Goal: Book appointment/travel/reservation

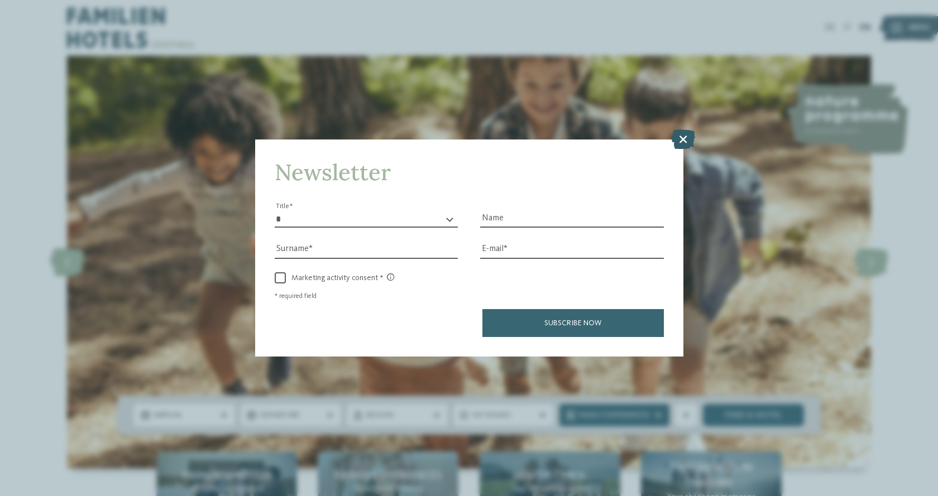
click at [685, 143] on icon at bounding box center [683, 139] width 24 height 20
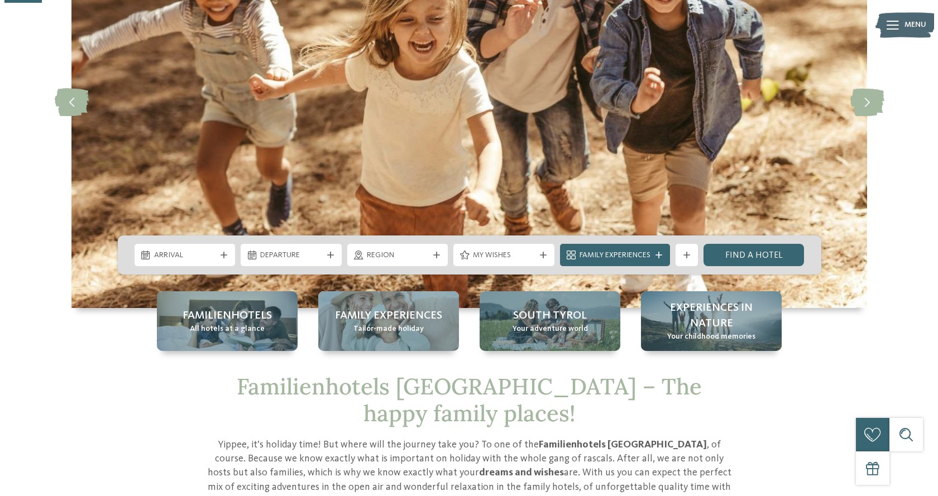
scroll to position [223, 0]
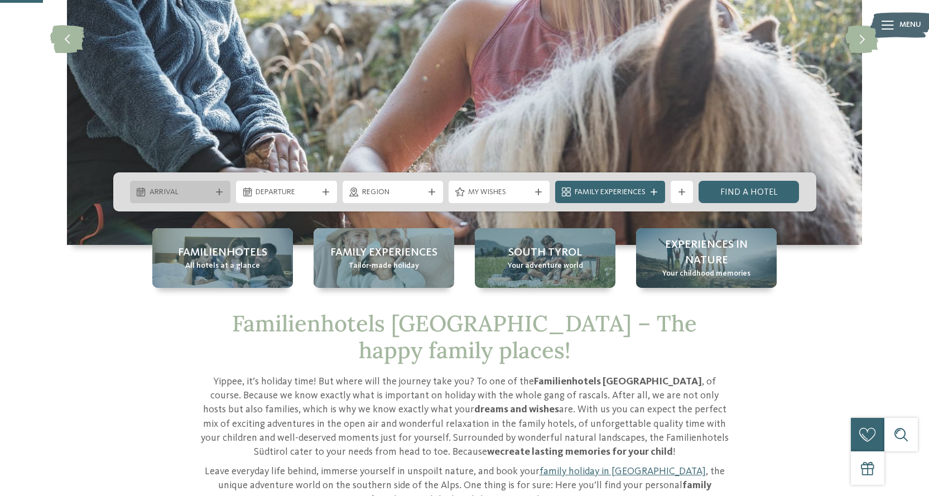
click at [221, 193] on icon at bounding box center [219, 192] width 7 height 7
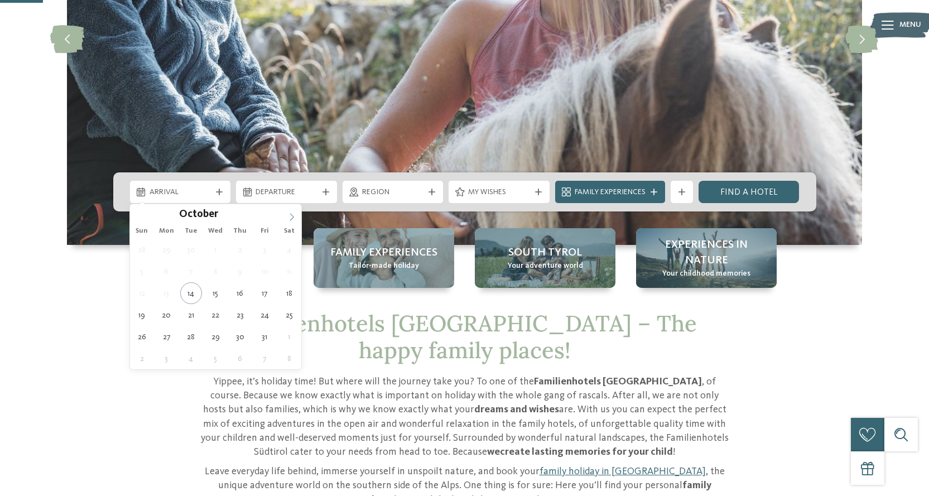
click at [292, 216] on icon at bounding box center [292, 217] width 8 height 8
type input "****"
click at [292, 216] on icon at bounding box center [292, 217] width 8 height 8
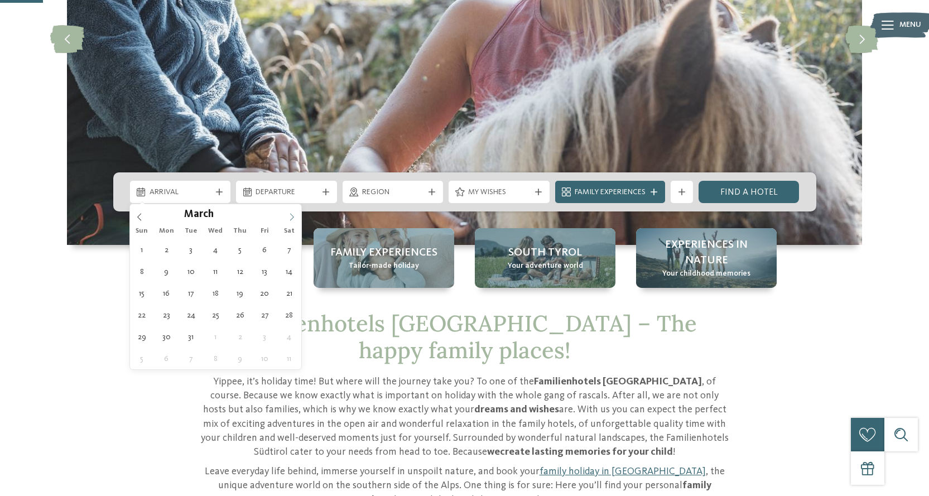
click at [292, 216] on icon at bounding box center [292, 217] width 8 height 8
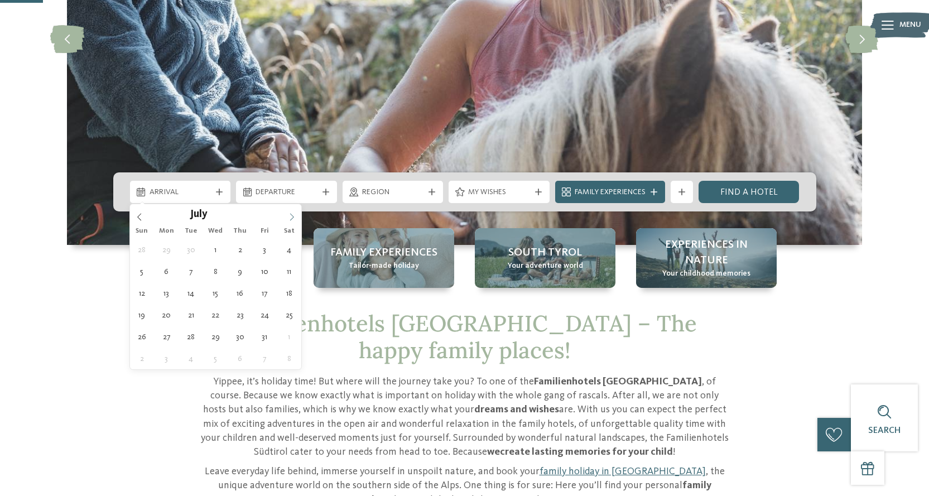
click at [292, 216] on icon at bounding box center [292, 217] width 8 height 8
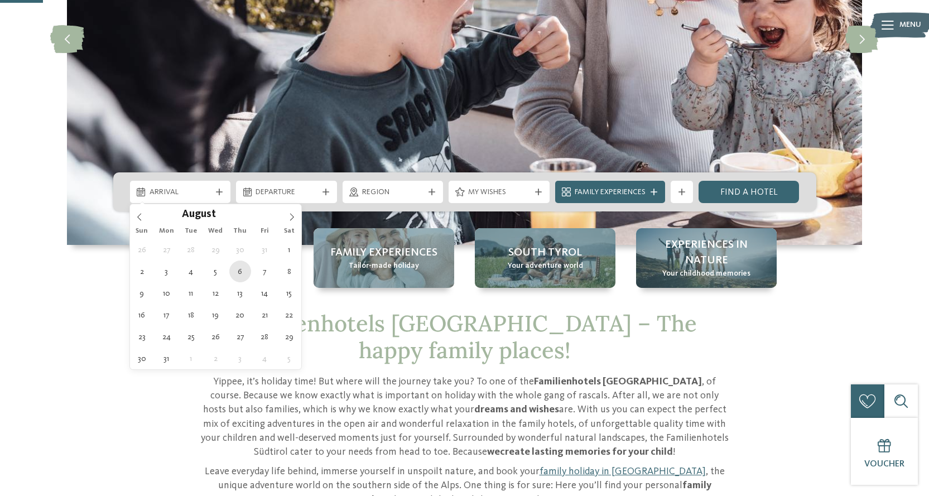
type div "06.08.2026"
type input "****"
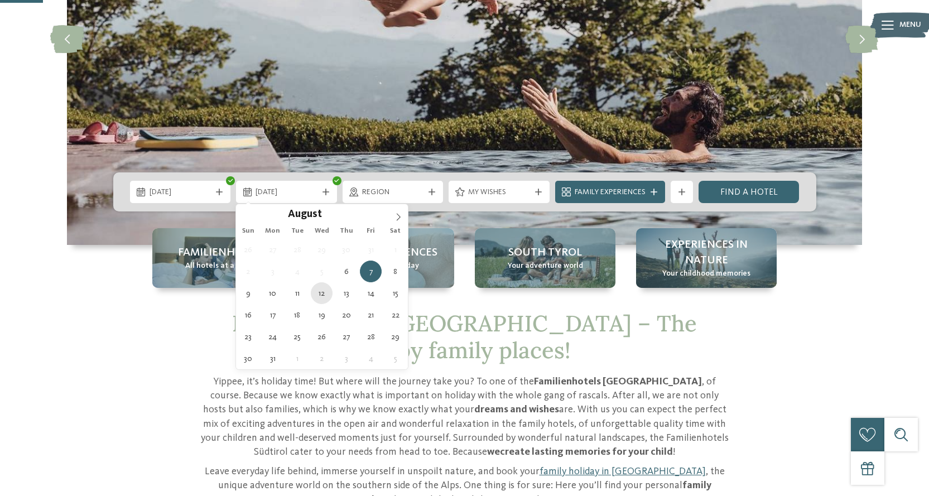
type div "12.08.2026"
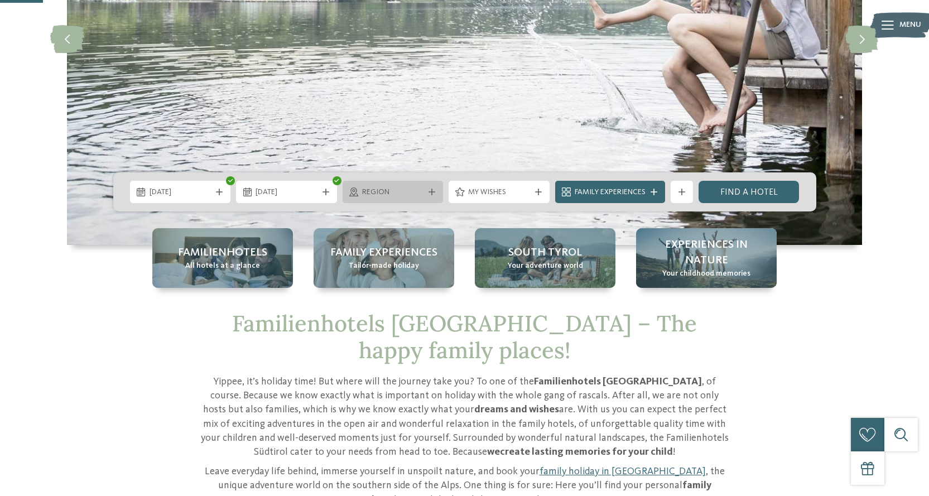
click at [426, 188] on div "Region" at bounding box center [393, 192] width 68 height 12
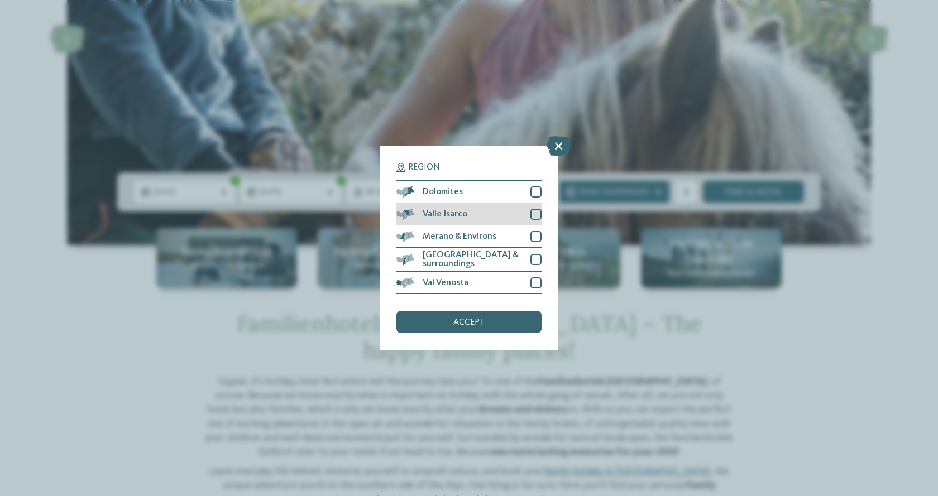
click at [536, 215] on div at bounding box center [535, 214] width 11 height 11
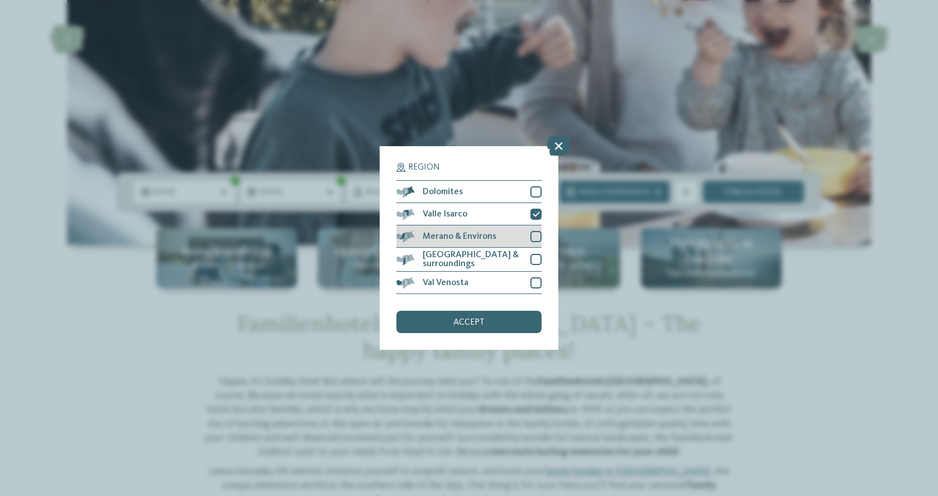
click at [534, 234] on div at bounding box center [535, 236] width 11 height 11
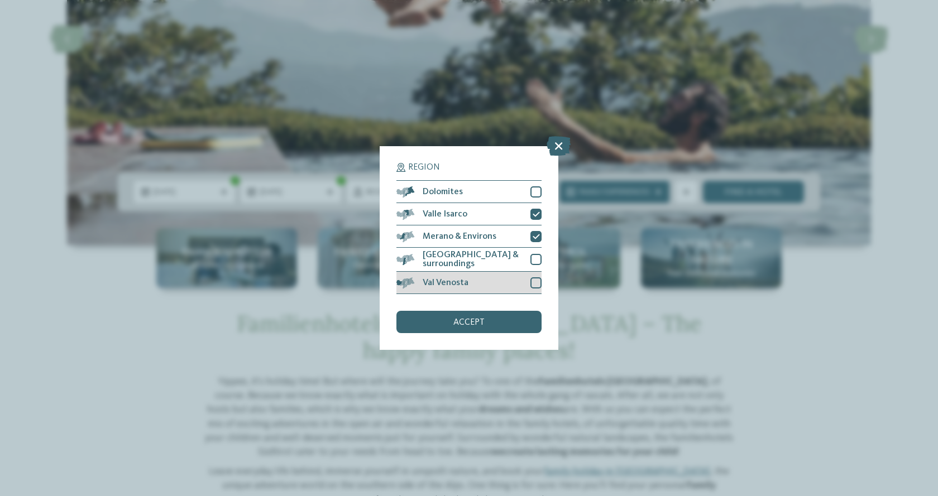
click at [534, 283] on div at bounding box center [535, 282] width 11 height 11
drag, startPoint x: 492, startPoint y: 318, endPoint x: 492, endPoint y: 292, distance: 25.7
click at [492, 318] on div "accept" at bounding box center [468, 322] width 145 height 22
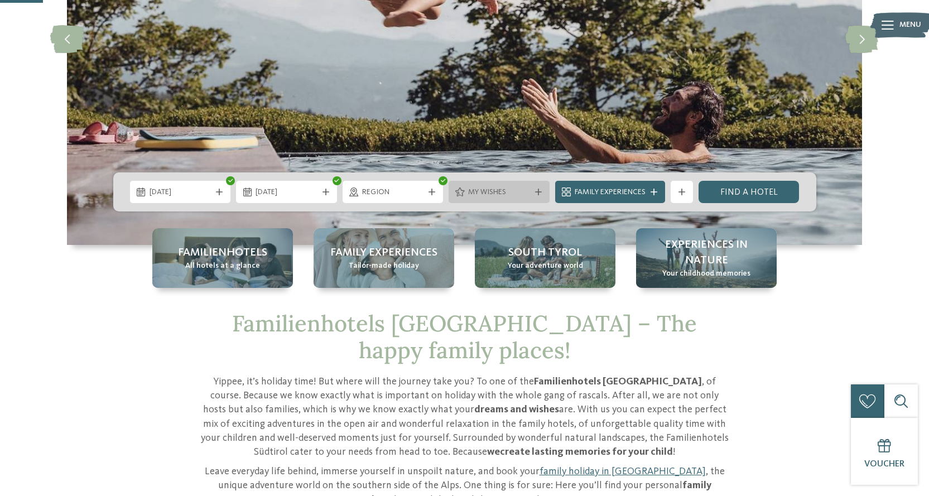
click at [539, 190] on icon at bounding box center [538, 192] width 7 height 7
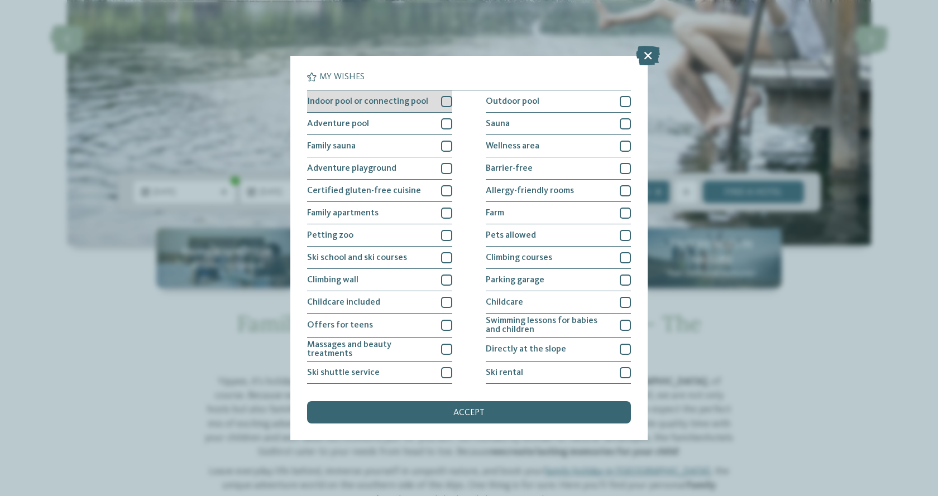
click at [443, 105] on div at bounding box center [446, 101] width 11 height 11
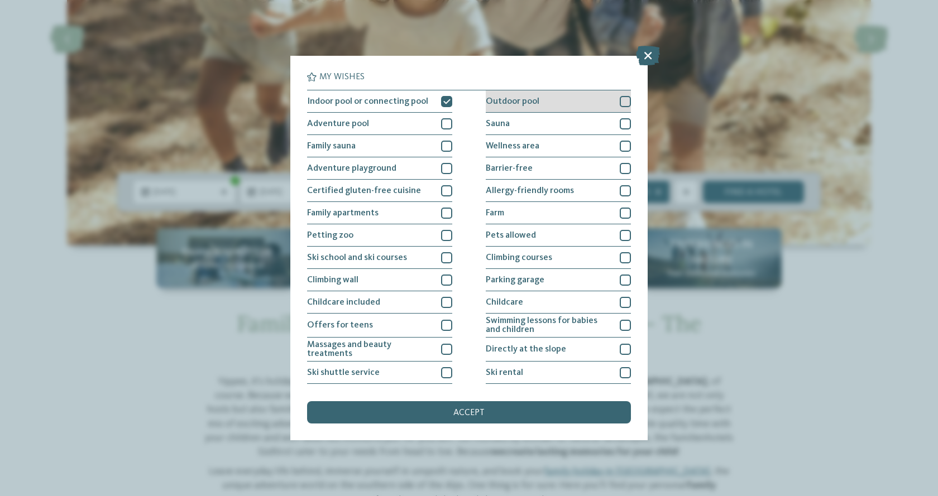
click at [620, 97] on div at bounding box center [625, 101] width 11 height 11
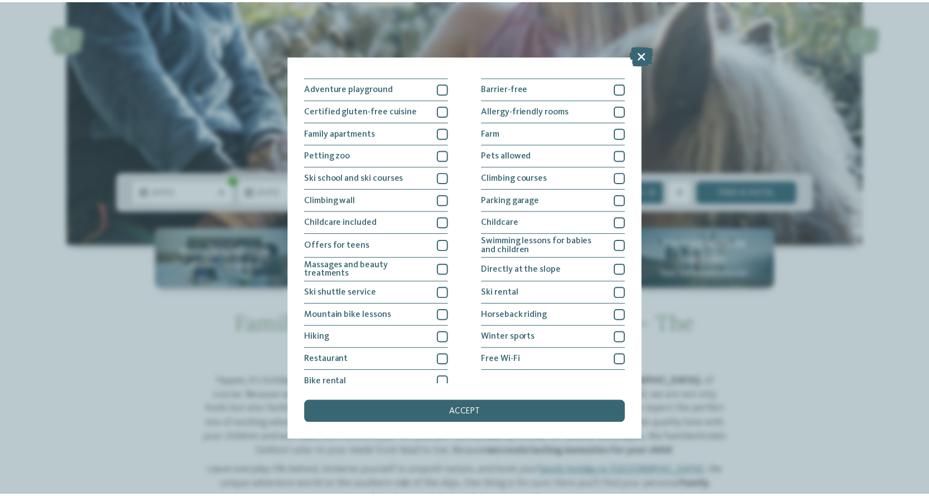
scroll to position [89, 0]
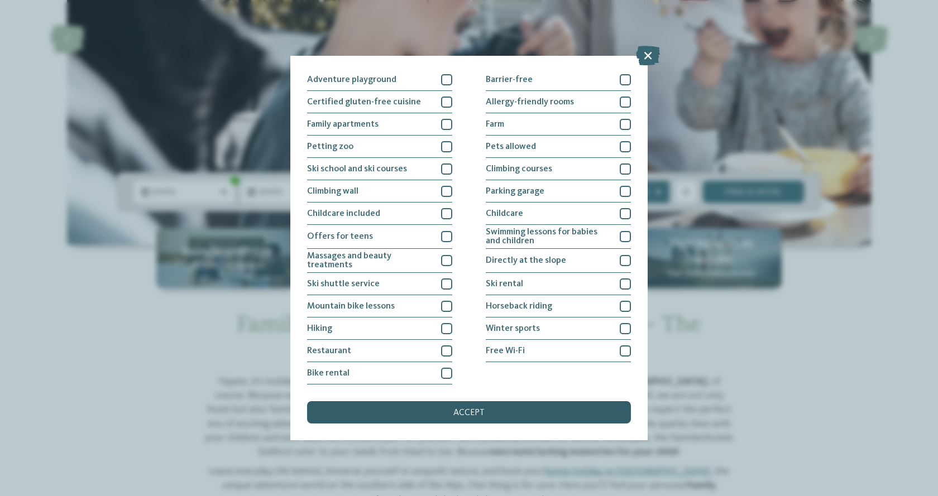
click at [475, 407] on div "accept" at bounding box center [469, 412] width 324 height 22
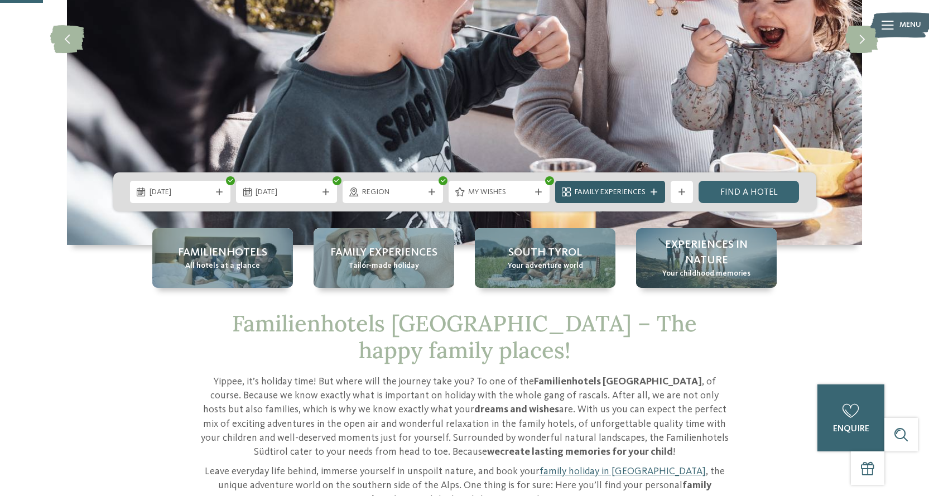
click at [654, 190] on icon at bounding box center [654, 192] width 7 height 7
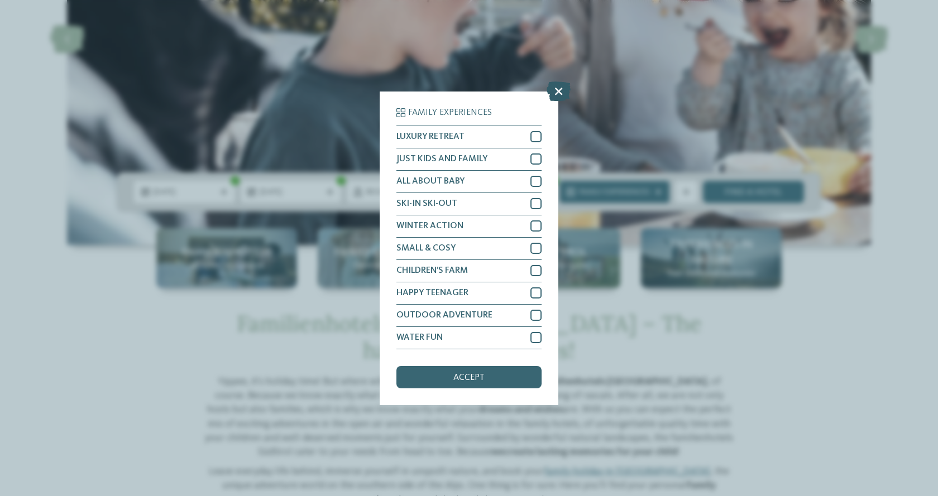
click at [558, 90] on icon at bounding box center [558, 91] width 24 height 20
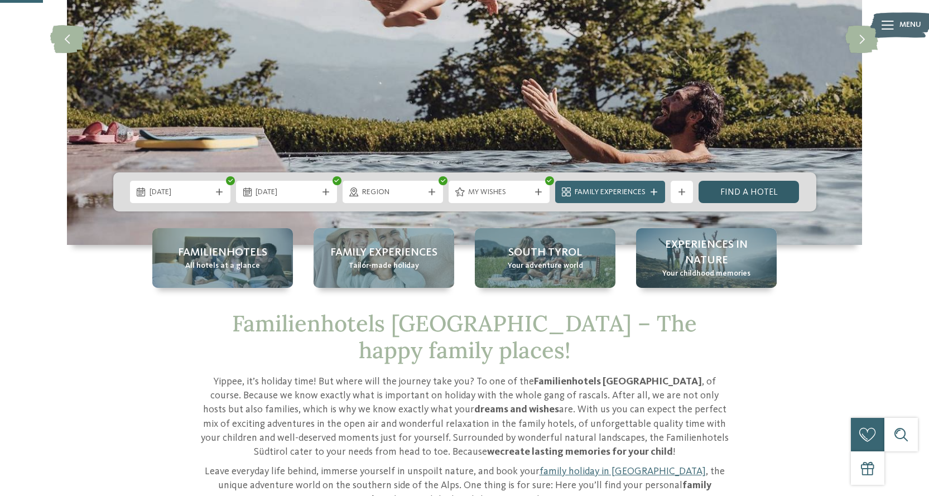
click at [734, 196] on link "Find a hotel" at bounding box center [749, 192] width 101 height 22
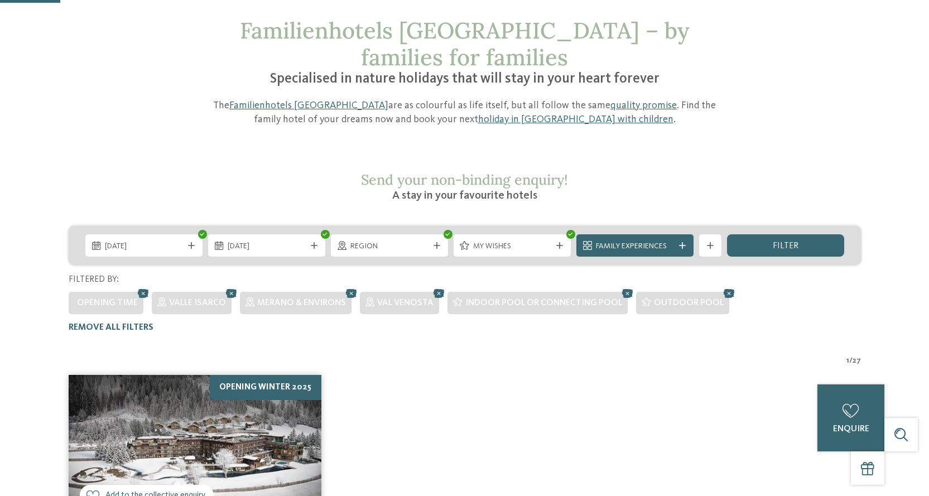
scroll to position [60, 0]
click at [627, 287] on icon at bounding box center [628, 294] width 17 height 15
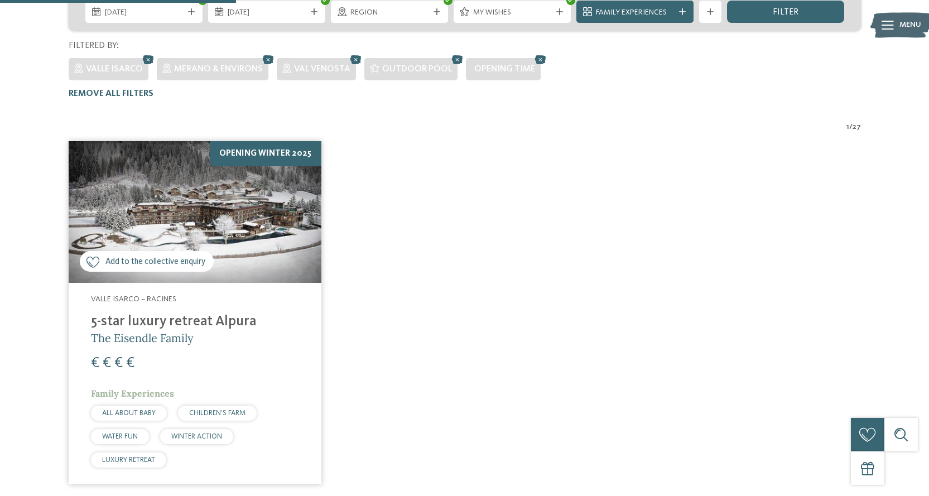
scroll to position [228, 0]
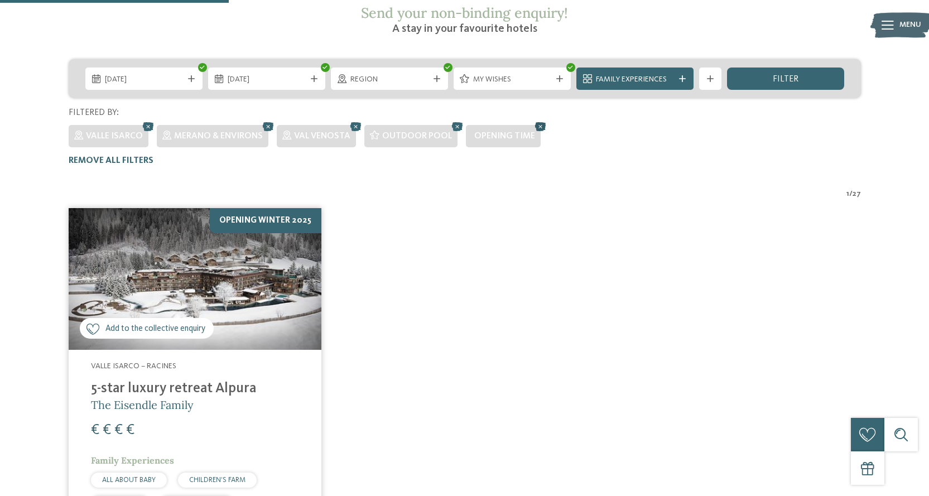
click at [538, 119] on icon at bounding box center [540, 126] width 17 height 15
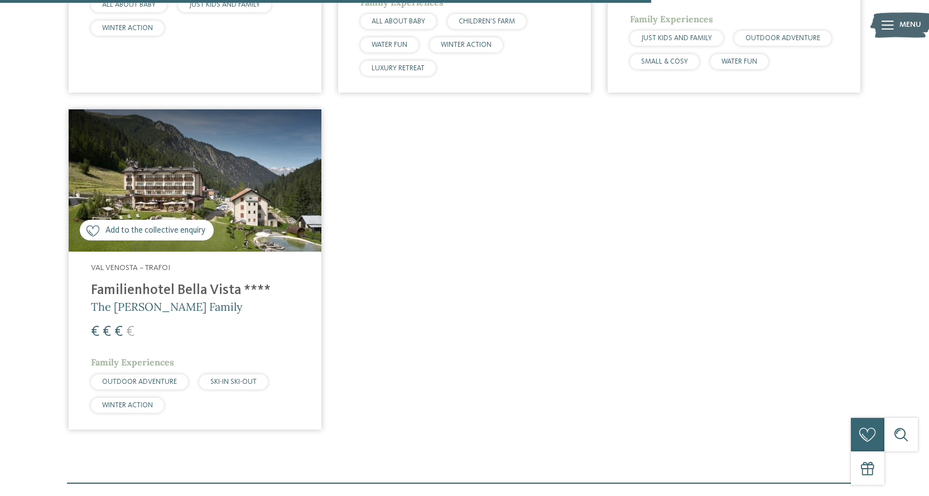
scroll to position [1400, 0]
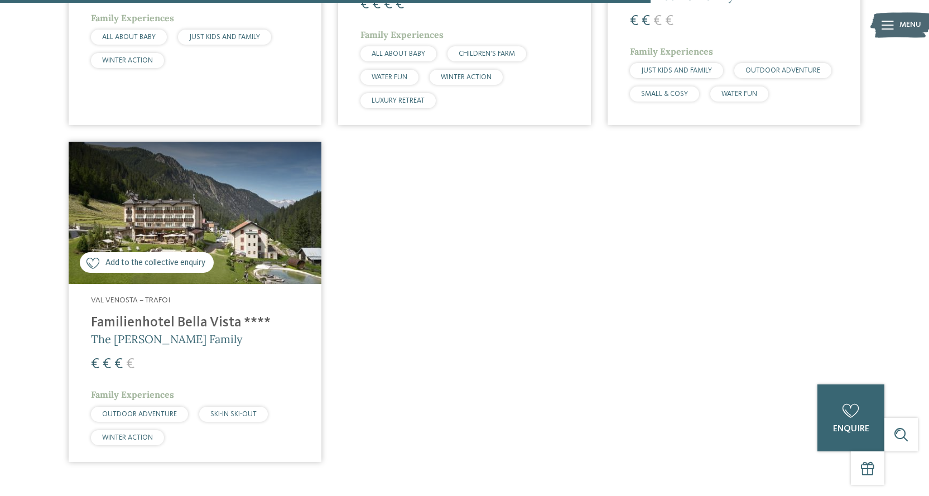
click at [195, 165] on img at bounding box center [195, 213] width 253 height 142
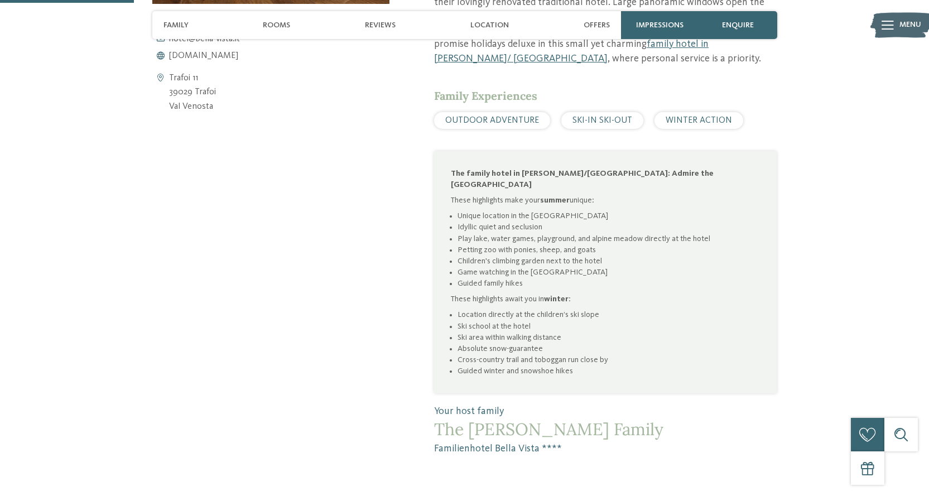
scroll to position [447, 0]
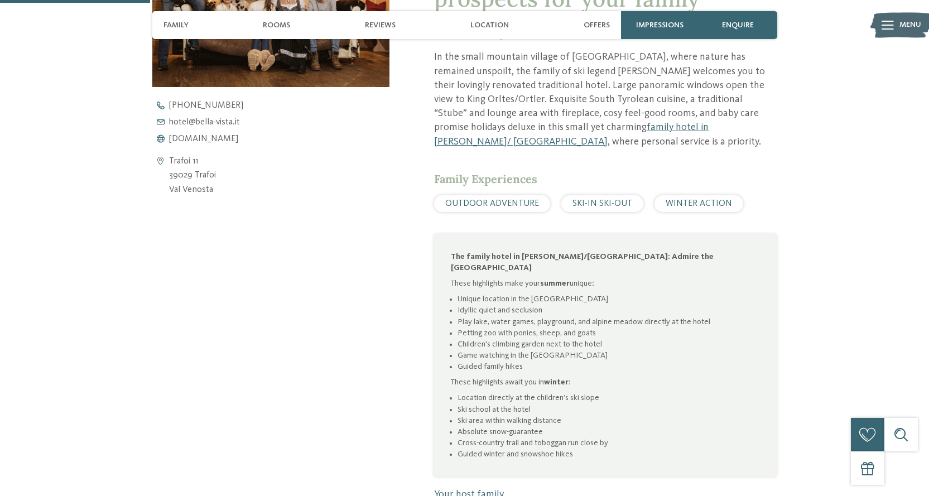
drag, startPoint x: 215, startPoint y: 172, endPoint x: 170, endPoint y: 157, distance: 47.5
click at [170, 157] on div "Trafoi 11 39029 Trafoi [PERSON_NAME]" at bounding box center [271, 176] width 238 height 43
copy address "Trafoi 11 39029 Trafoi"
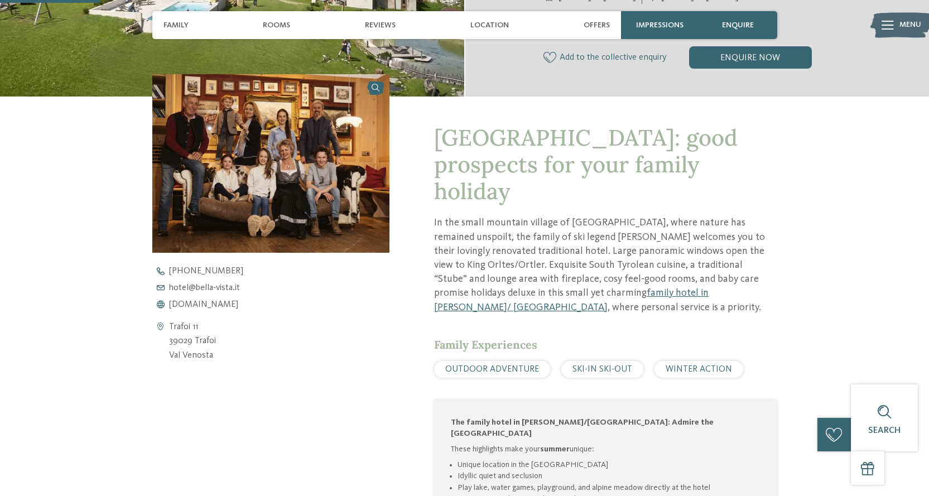
scroll to position [335, 0]
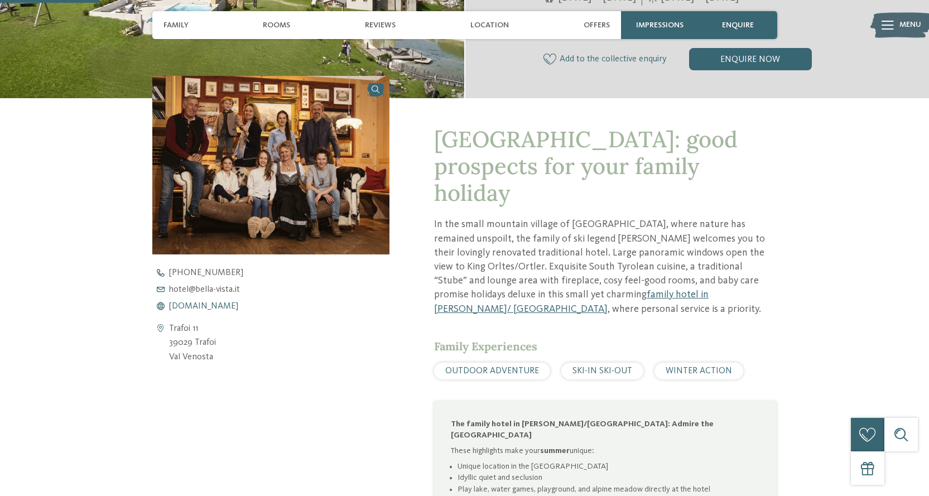
click at [196, 307] on span "[DOMAIN_NAME]" at bounding box center [203, 306] width 69 height 9
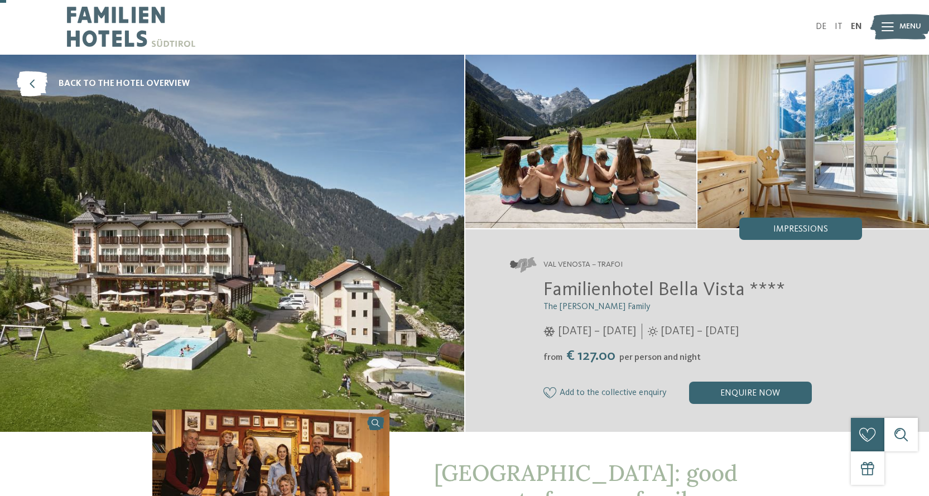
scroll to position [0, 0]
